Goal: Task Accomplishment & Management: Complete application form

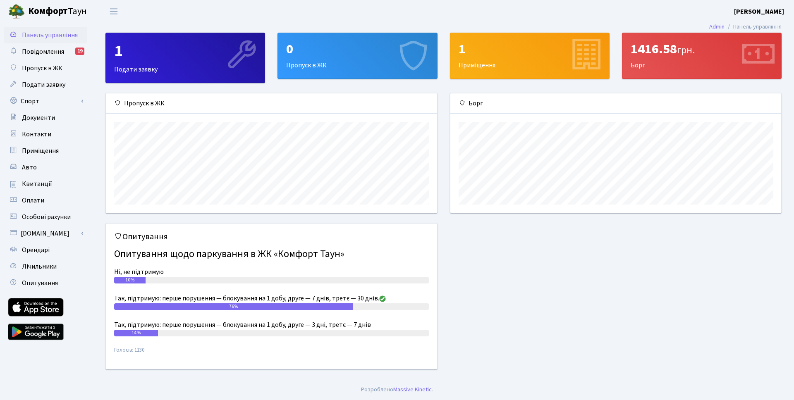
scroll to position [119, 331]
click at [367, 59] on div "0 Пропуск в ЖК" at bounding box center [357, 55] width 159 height 45
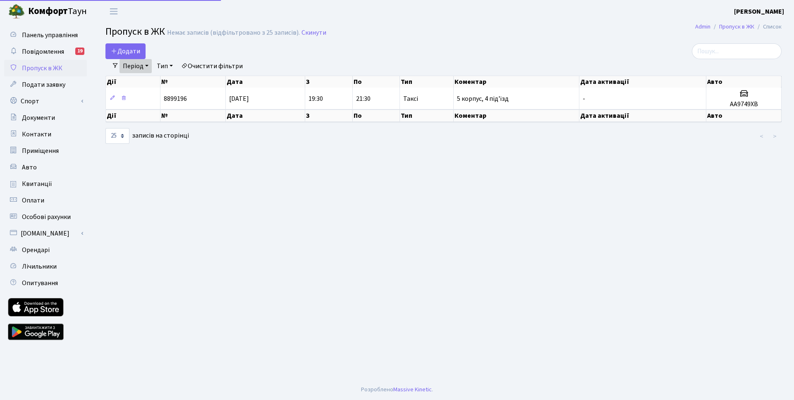
select select "25"
click at [131, 53] on span "Додати" at bounding box center [125, 51] width 29 height 9
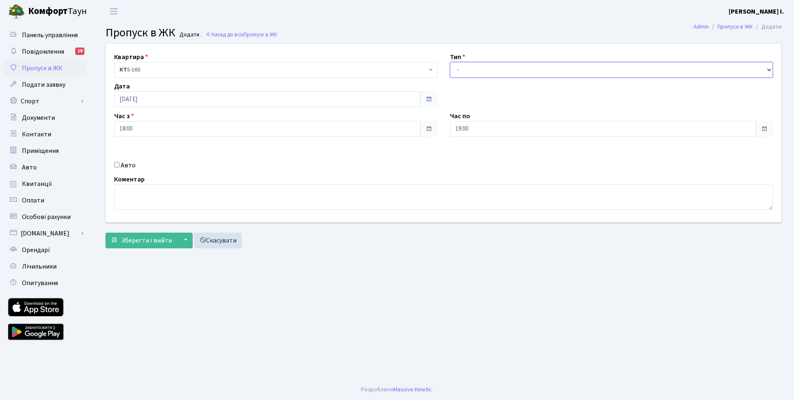
click at [499, 67] on select "- Доставка Таксі Гості Сервіс" at bounding box center [611, 70] width 323 height 16
select select "1"
click at [450, 62] on select "- Доставка Таксі Гості Сервіс" at bounding box center [611, 70] width 323 height 16
click at [119, 166] on div "Авто" at bounding box center [276, 165] width 336 height 10
click at [117, 165] on input "Авто" at bounding box center [116, 164] width 5 height 5
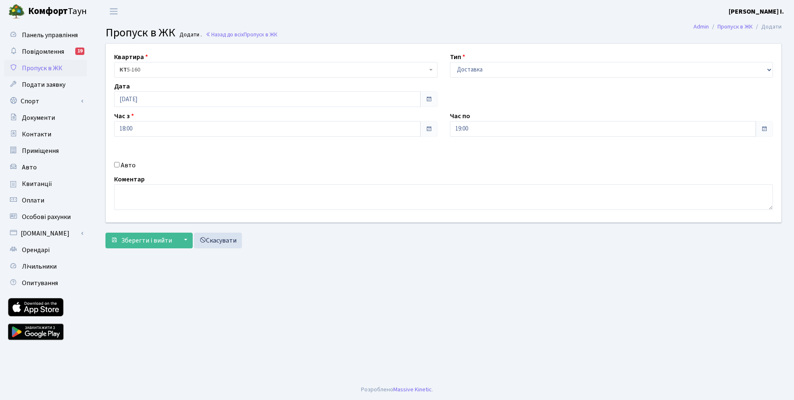
checkbox input "true"
click at [496, 157] on input "text" at bounding box center [611, 158] width 323 height 16
type input "KA8226MO"
click at [134, 241] on span "Зберегти і вийти" at bounding box center [146, 240] width 51 height 9
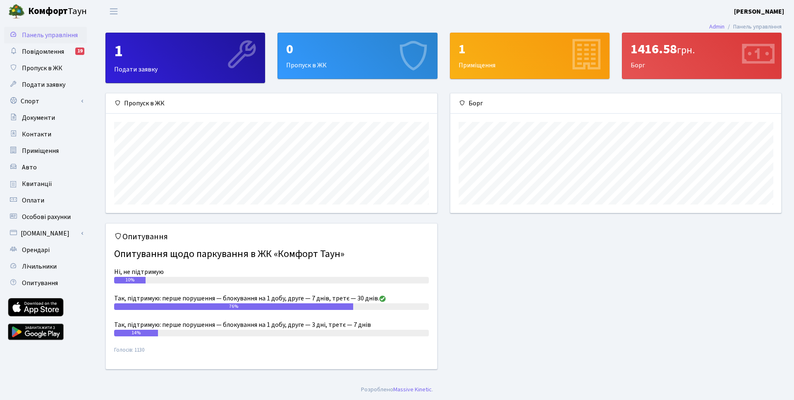
scroll to position [119, 331]
click at [373, 67] on div "0 Пропуск в ЖК" at bounding box center [357, 55] width 159 height 45
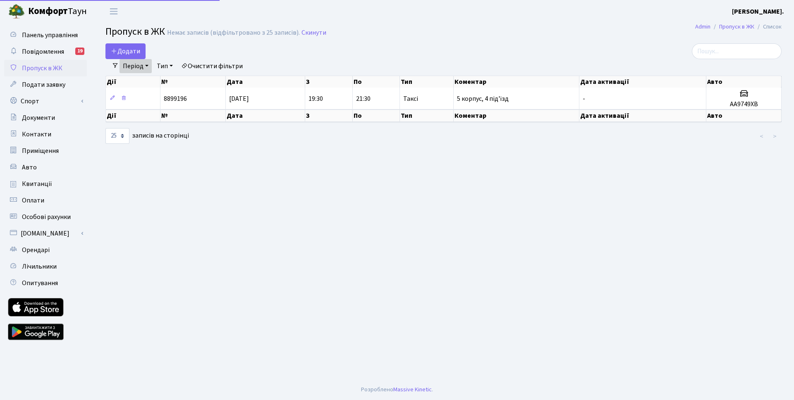
select select "25"
click at [141, 63] on link "Період" at bounding box center [135, 66] width 32 height 14
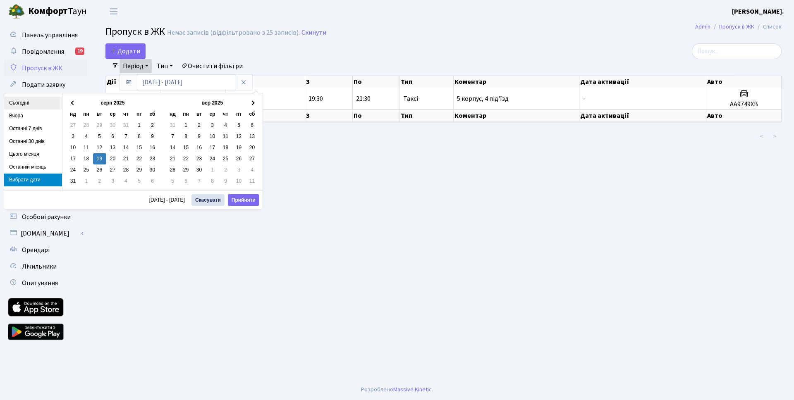
click at [23, 104] on li "Сьогодні" at bounding box center [33, 103] width 58 height 13
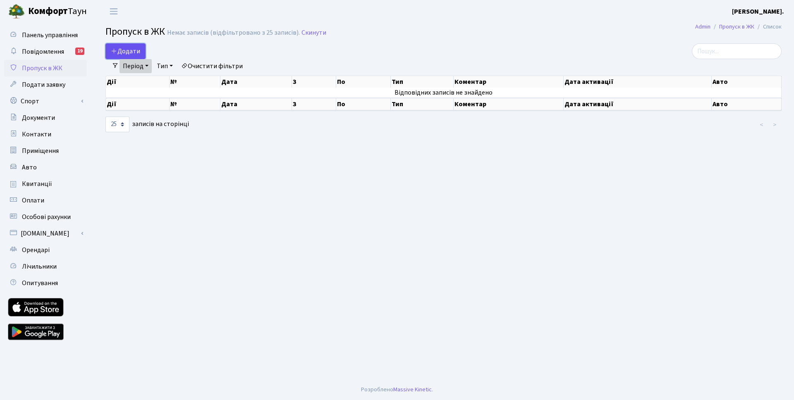
click at [120, 52] on span "Додати" at bounding box center [125, 51] width 29 height 9
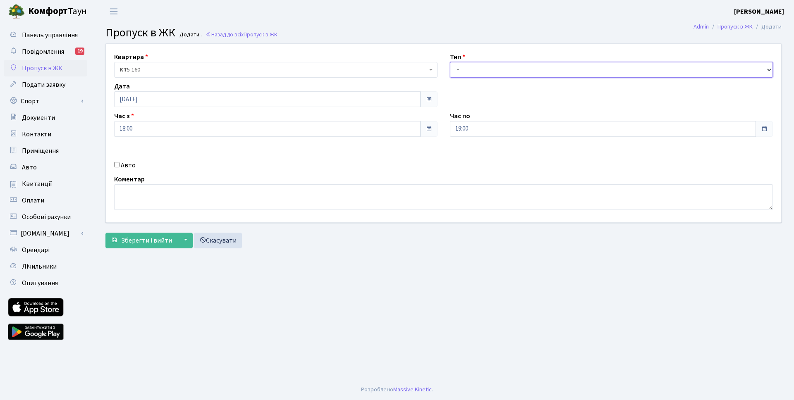
click at [498, 72] on select "- Доставка Таксі Гості Сервіс" at bounding box center [611, 70] width 323 height 16
select select "1"
click at [450, 62] on select "- Доставка Таксі Гості Сервіс" at bounding box center [611, 70] width 323 height 16
click at [117, 165] on input "Авто" at bounding box center [116, 164] width 5 height 5
checkbox input "true"
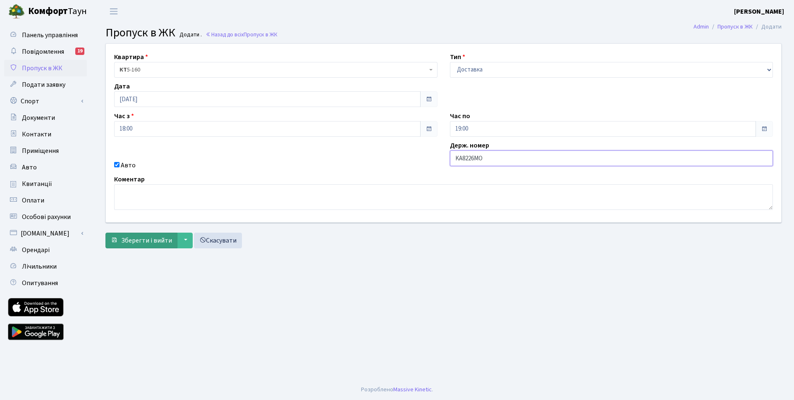
type input "KA8226MO"
click at [139, 237] on span "Зберегти і вийти" at bounding box center [146, 240] width 51 height 9
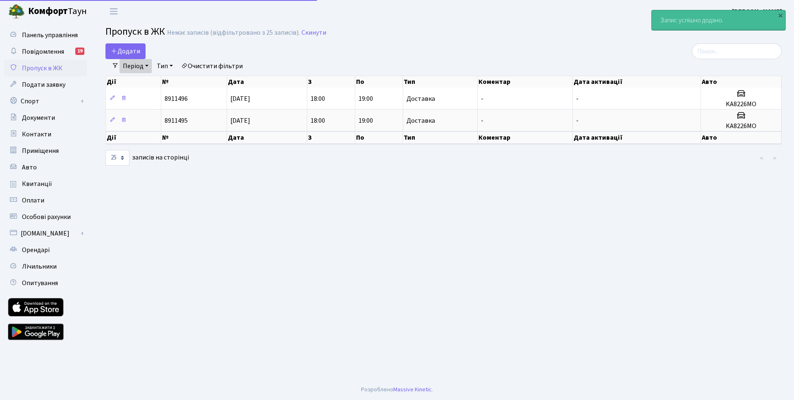
select select "25"
